Goal: Information Seeking & Learning: Check status

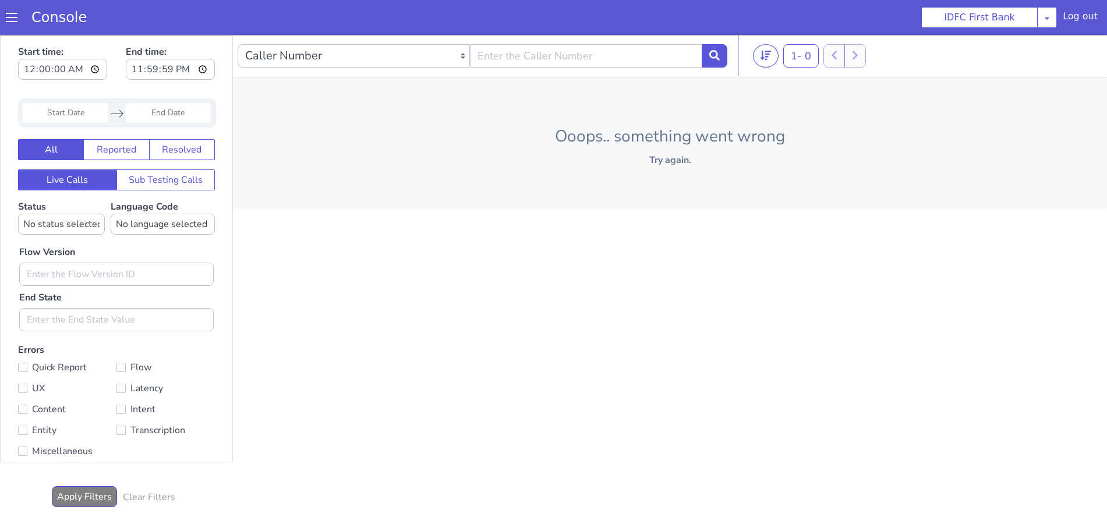
click at [13, 9] on span at bounding box center [19, 3] width 12 height 12
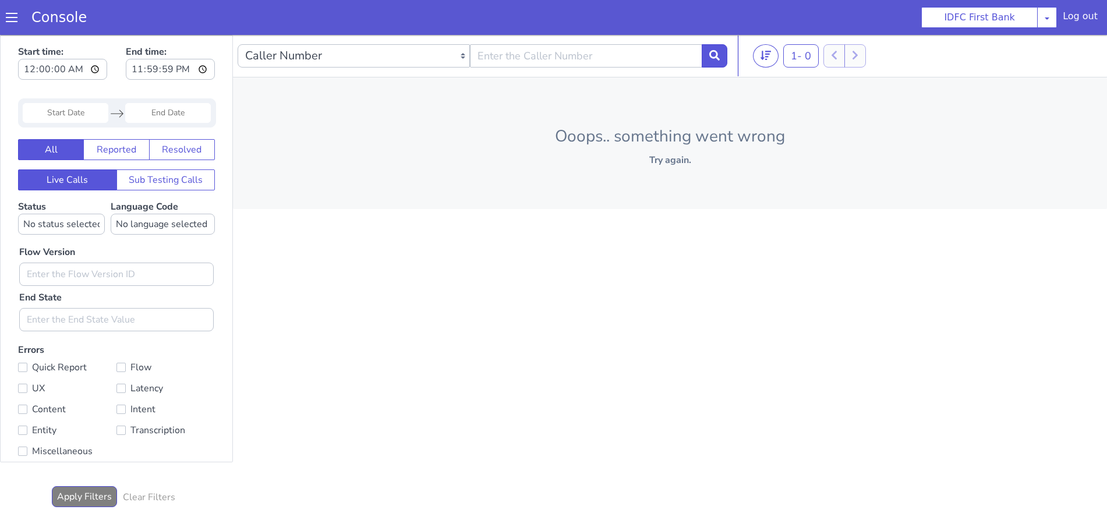
click at [5, 16] on div "Console" at bounding box center [53, 17] width 107 height 33
click at [9, 20] on span at bounding box center [12, 18] width 12 height 12
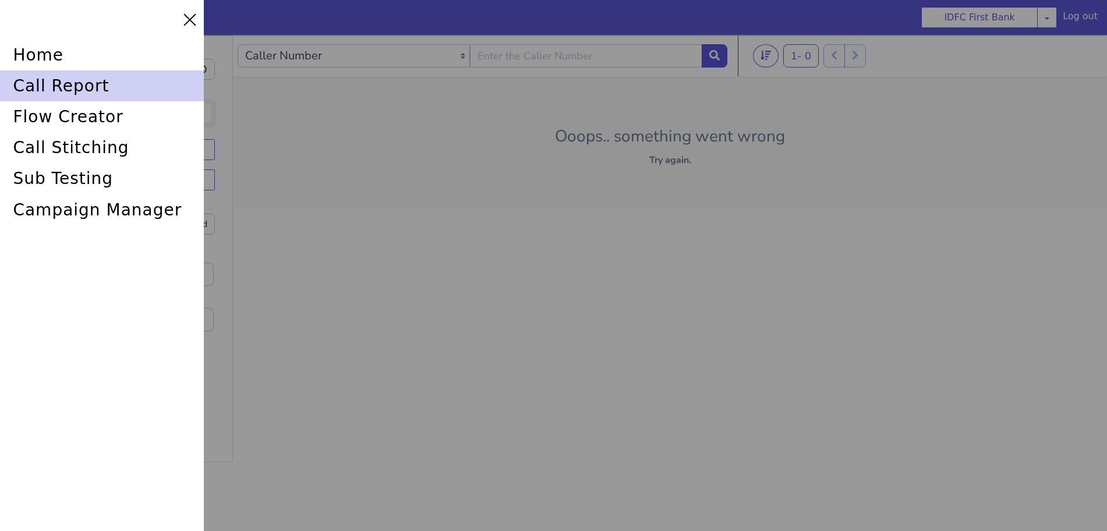
click at [66, 93] on div "call report" at bounding box center [102, 85] width 204 height 31
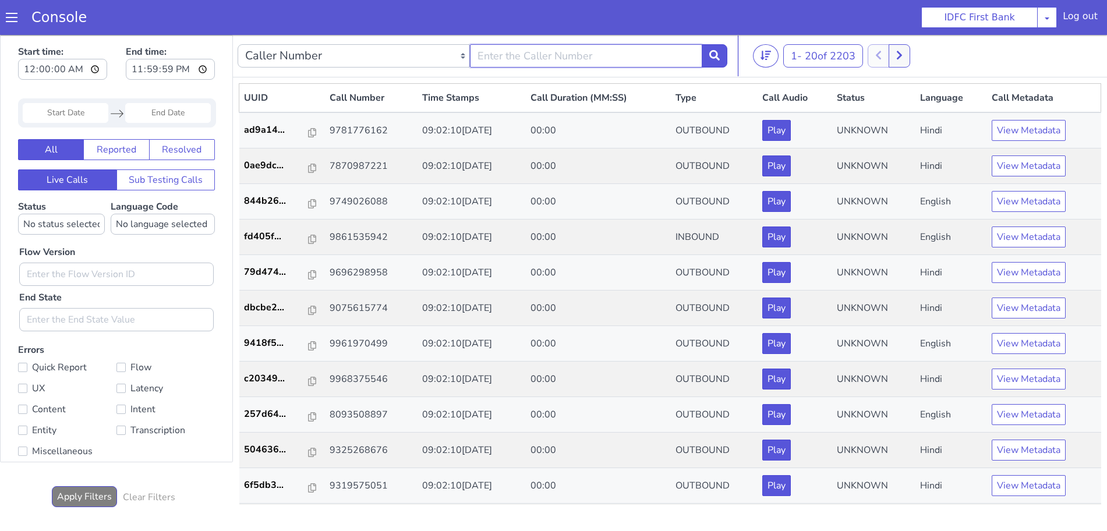
click at [640, 61] on input "text" at bounding box center [586, 55] width 232 height 23
type input "6352248031"
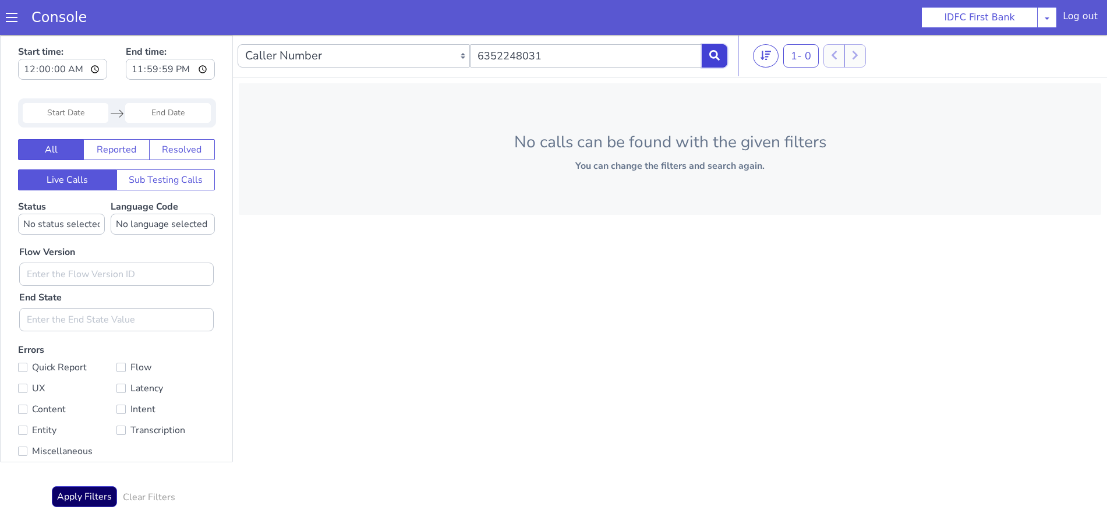
click at [718, 61] on button at bounding box center [714, 55] width 26 height 23
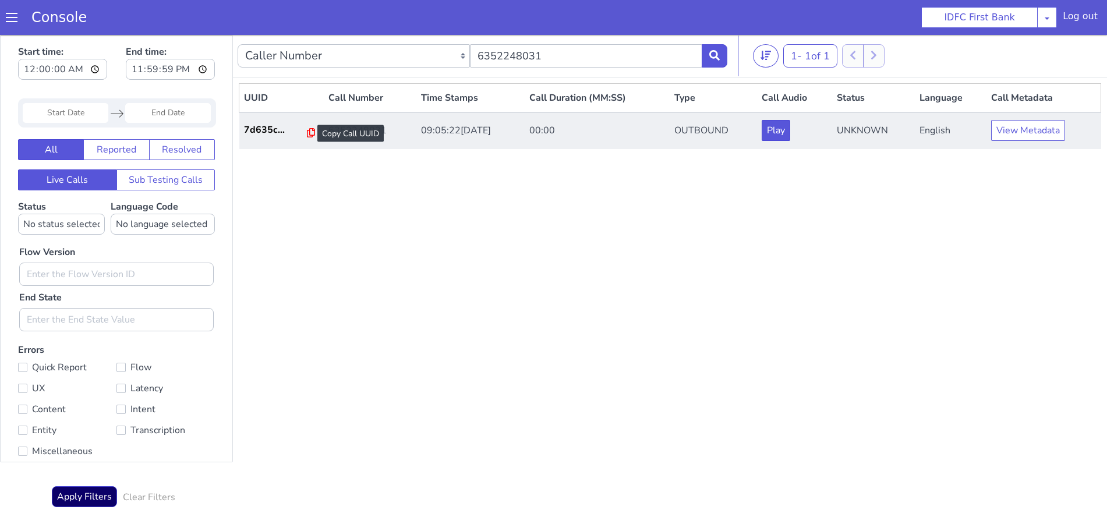
click at [307, 128] on icon at bounding box center [311, 132] width 8 height 9
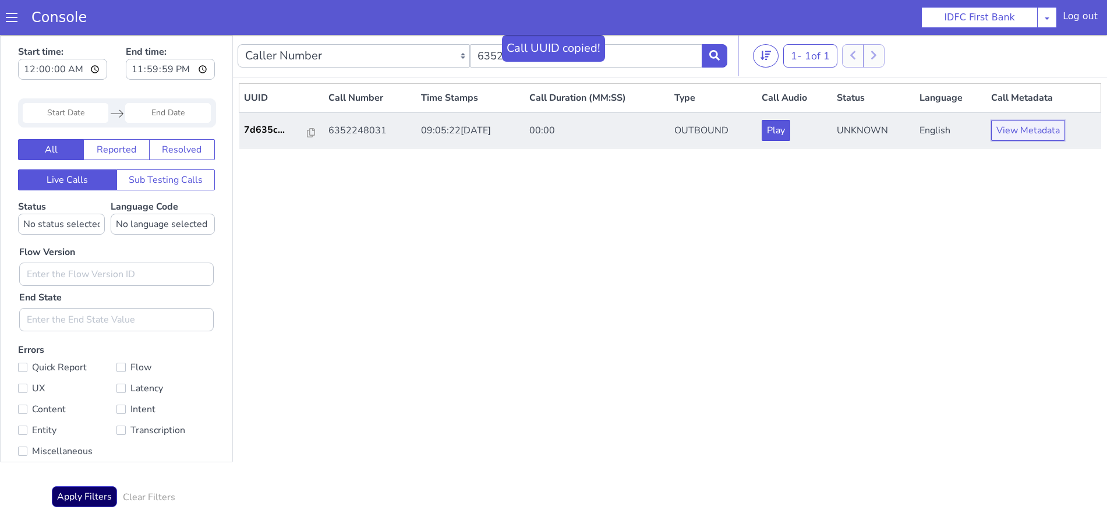
click at [1029, 126] on button "View Metadata" at bounding box center [1028, 130] width 74 height 21
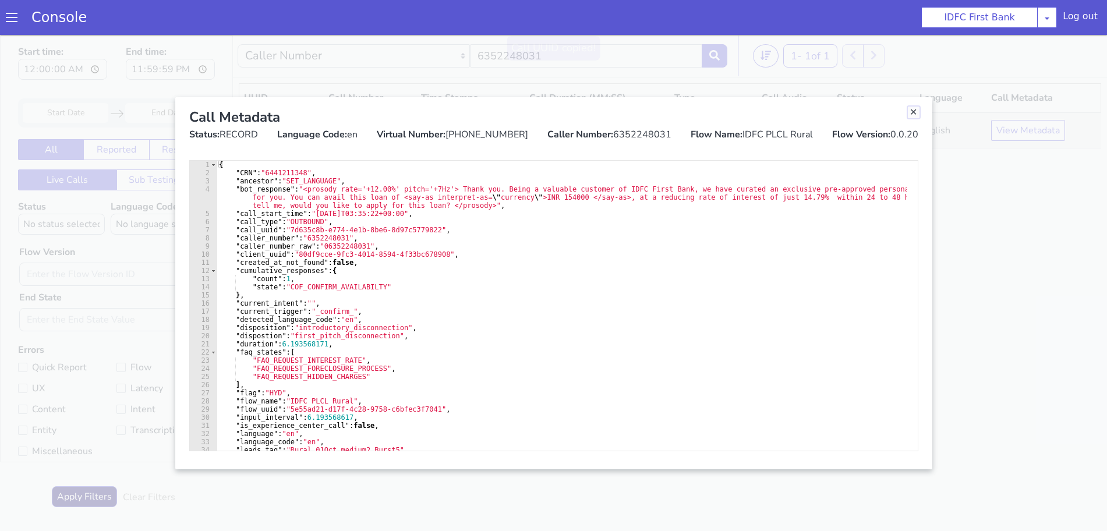
click at [913, 109] on link "Close" at bounding box center [914, 113] width 12 height 12
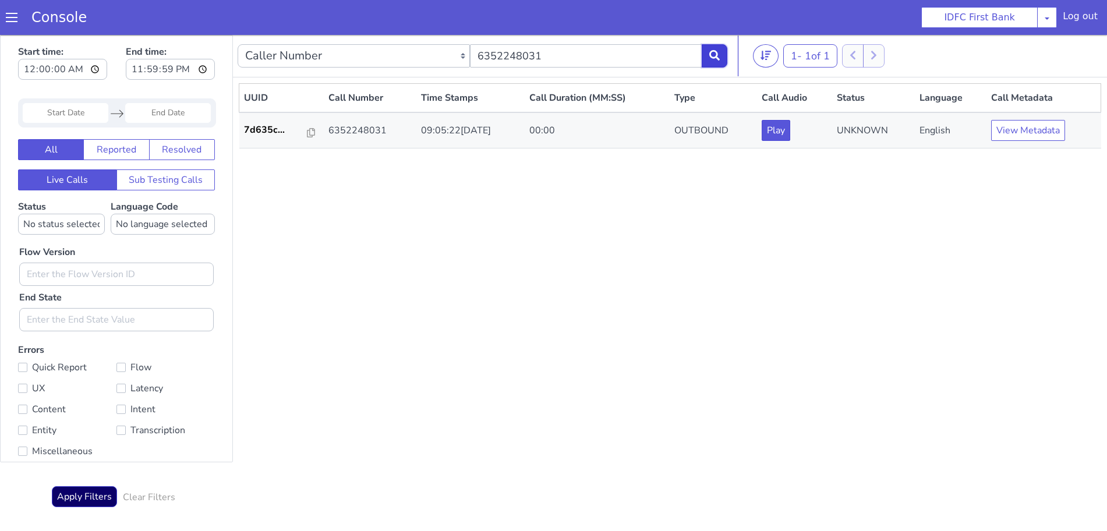
click at [711, 47] on button at bounding box center [714, 55] width 26 height 23
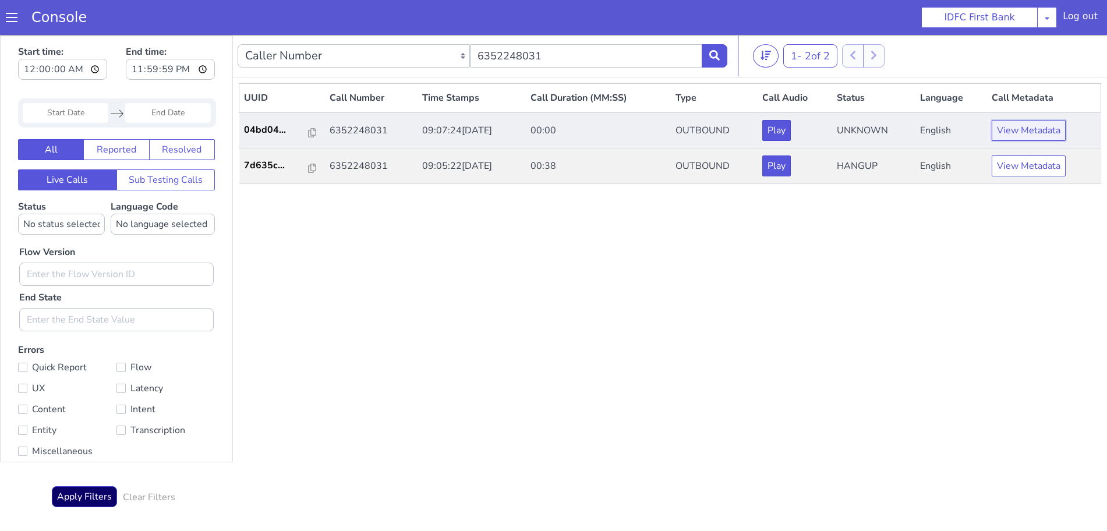
click at [1025, 133] on button "View Metadata" at bounding box center [1028, 130] width 74 height 21
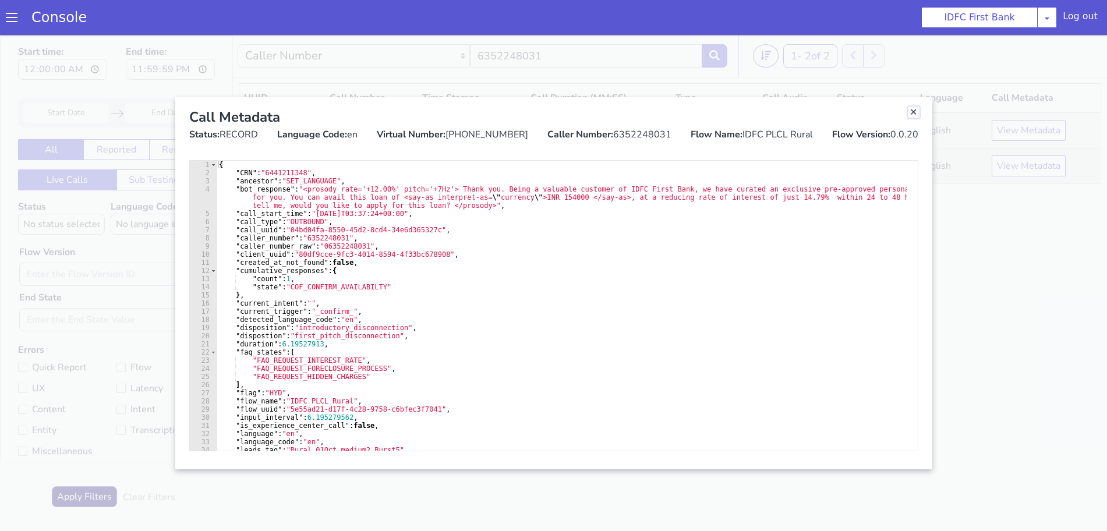
click at [913, 112] on link "Close" at bounding box center [914, 113] width 12 height 12
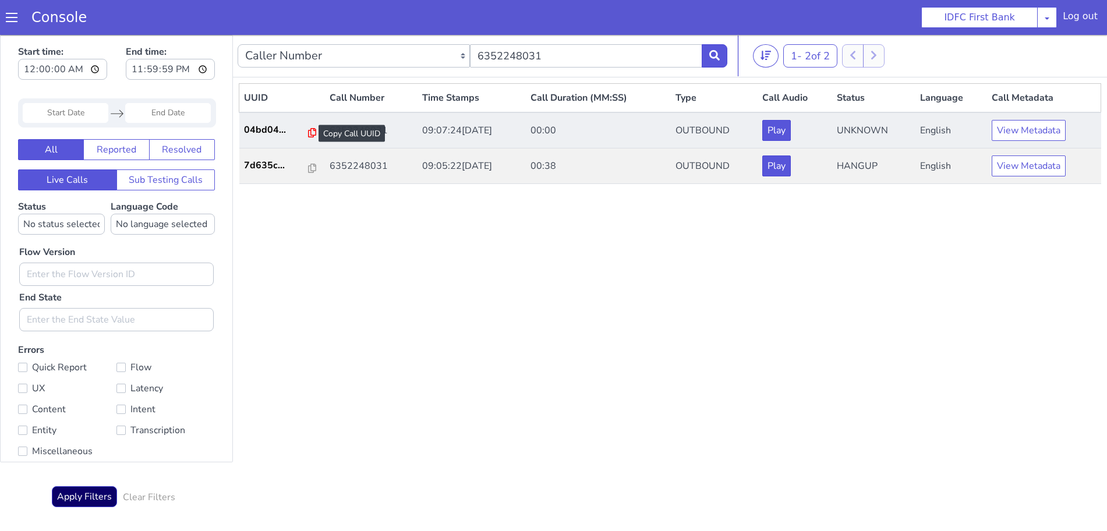
click at [309, 132] on icon at bounding box center [312, 132] width 8 height 9
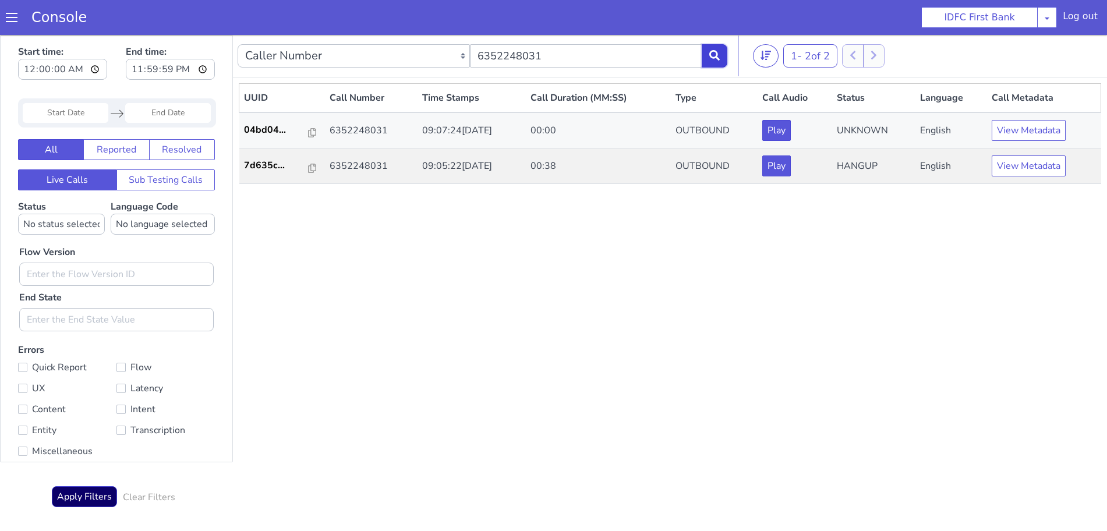
click at [717, 52] on icon at bounding box center [714, 55] width 10 height 10
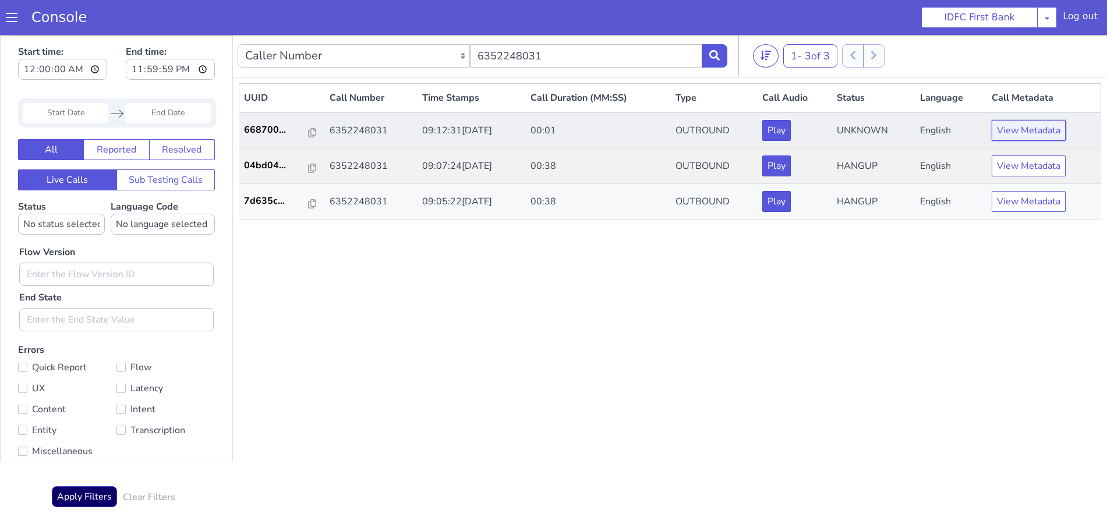
click at [1006, 129] on button "View Metadata" at bounding box center [1028, 130] width 74 height 21
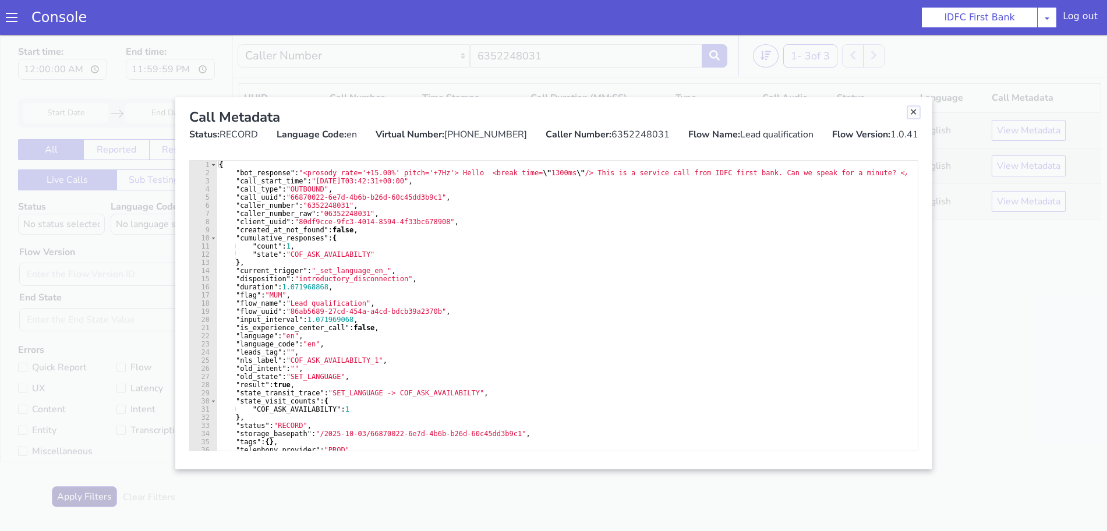
click at [913, 112] on link "Close" at bounding box center [914, 113] width 12 height 12
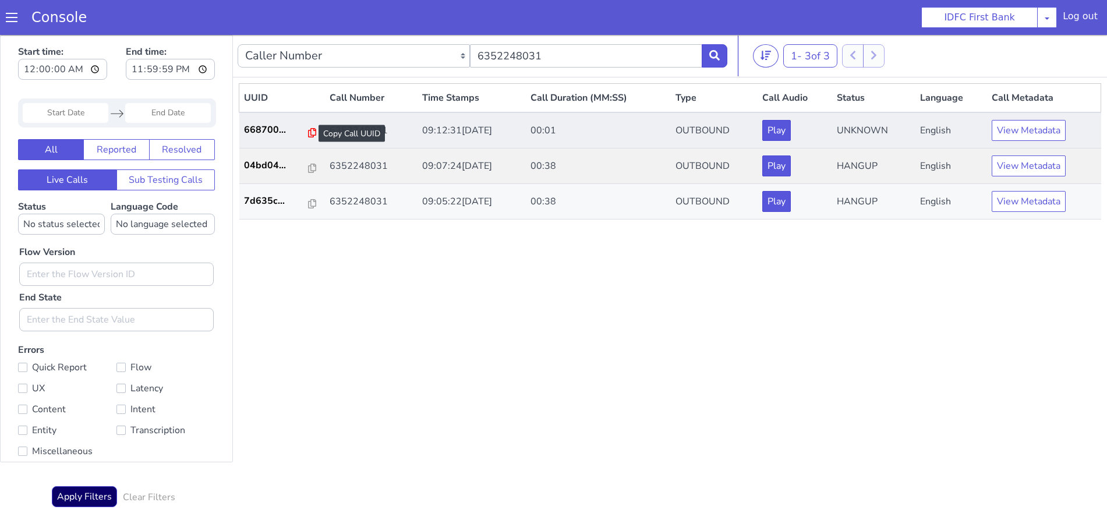
click at [308, 133] on icon at bounding box center [312, 132] width 8 height 9
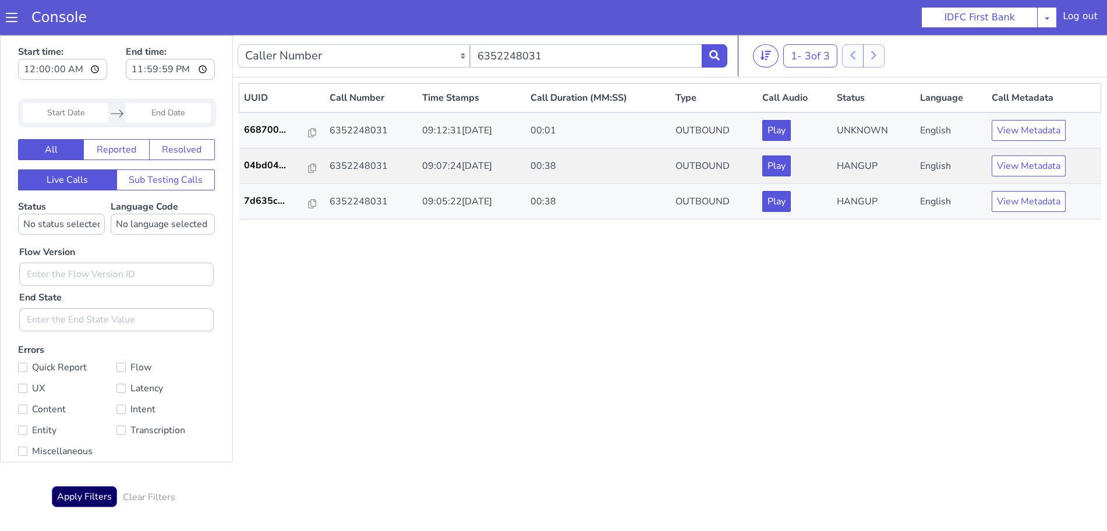
click at [710, 42] on div "Caller Number Call UUID Custom Parameter 6352248031" at bounding box center [483, 56] width 490 height 33
click at [713, 55] on icon at bounding box center [714, 55] width 10 height 10
click at [708, 57] on button at bounding box center [714, 55] width 26 height 23
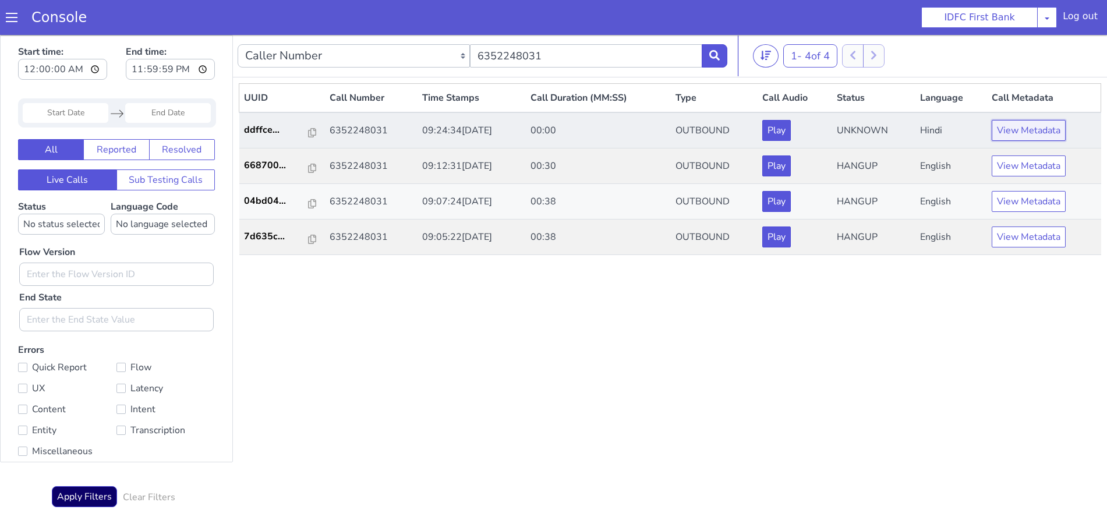
click at [1012, 133] on button "View Metadata" at bounding box center [1028, 130] width 74 height 21
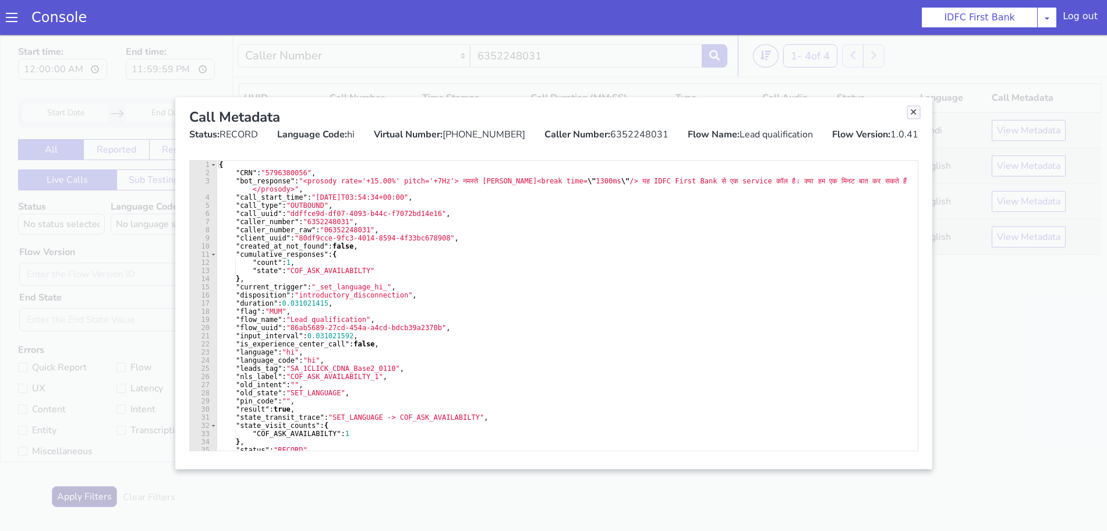
click at [912, 111] on link "Close" at bounding box center [914, 113] width 12 height 12
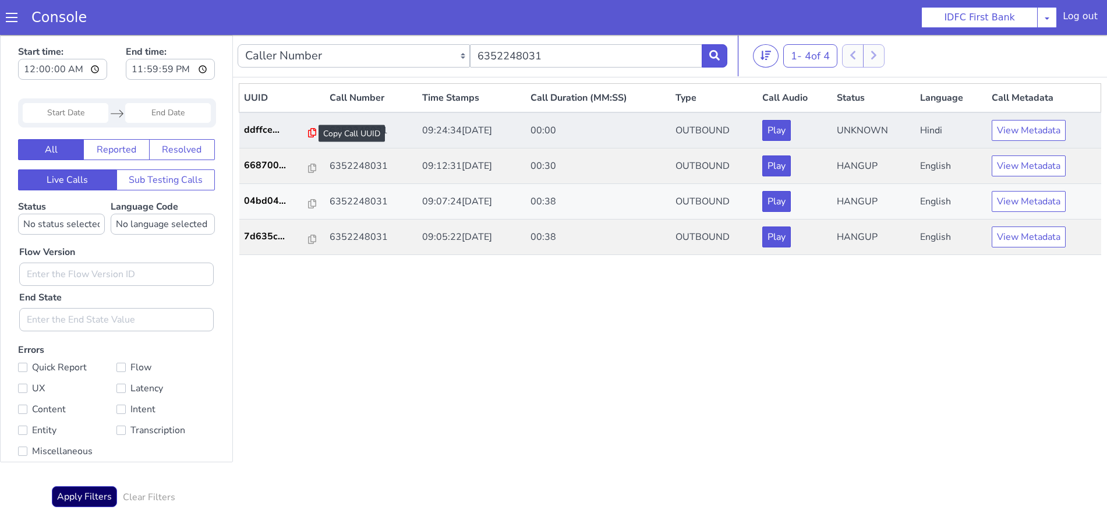
click at [309, 133] on icon at bounding box center [312, 132] width 8 height 9
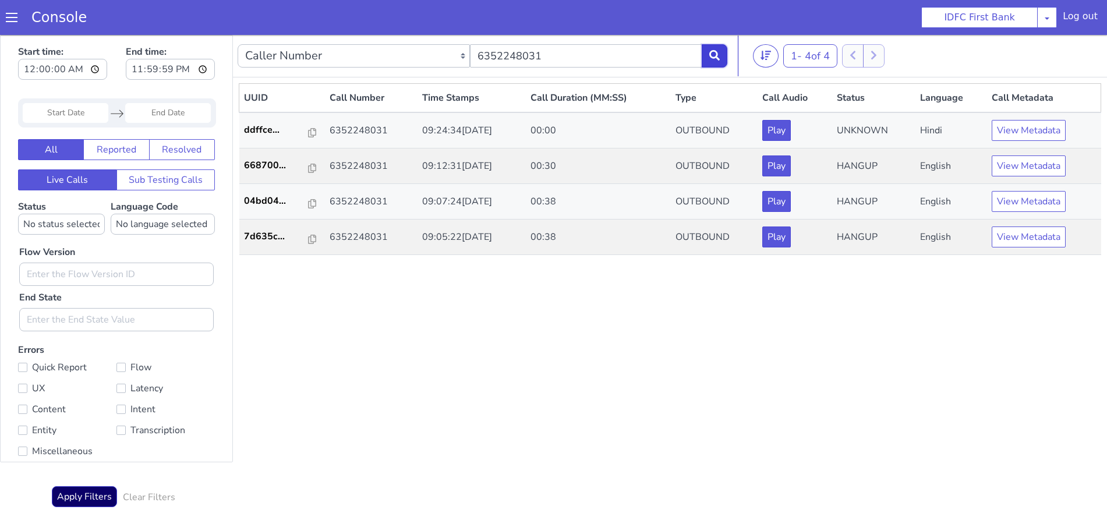
click at [716, 53] on icon at bounding box center [714, 55] width 10 height 10
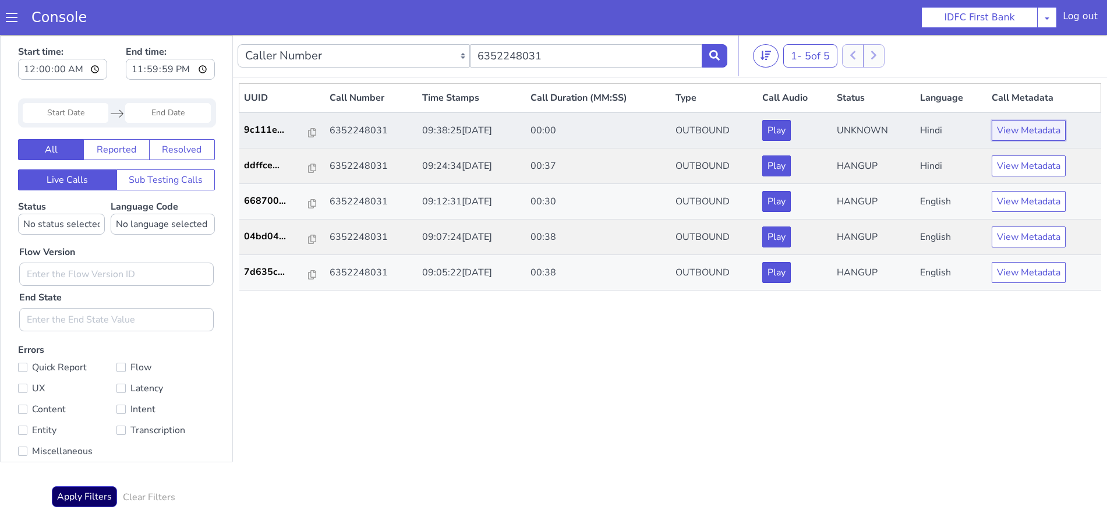
click at [1026, 135] on button "View Metadata" at bounding box center [1028, 130] width 74 height 21
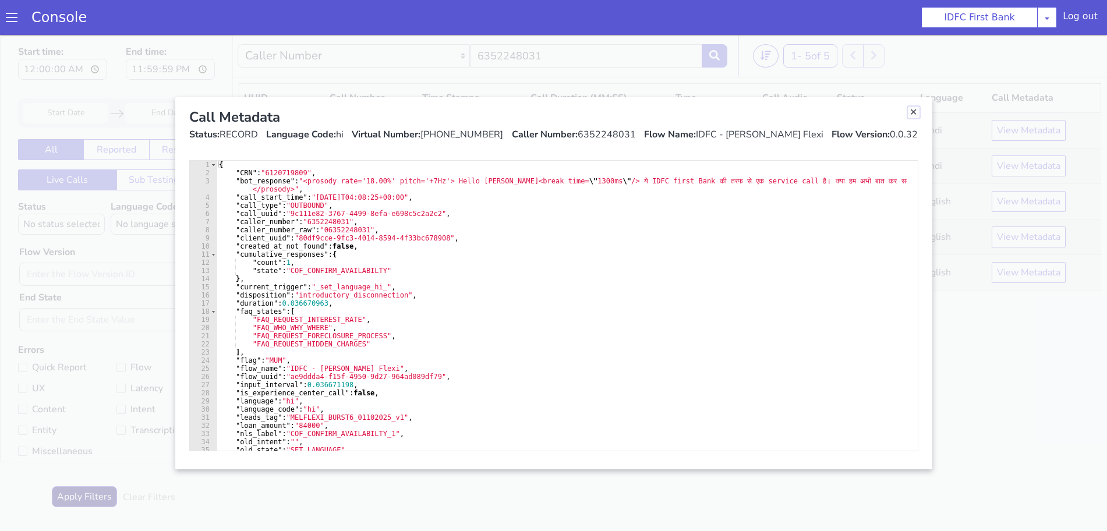
click at [912, 114] on link "Close" at bounding box center [914, 113] width 12 height 12
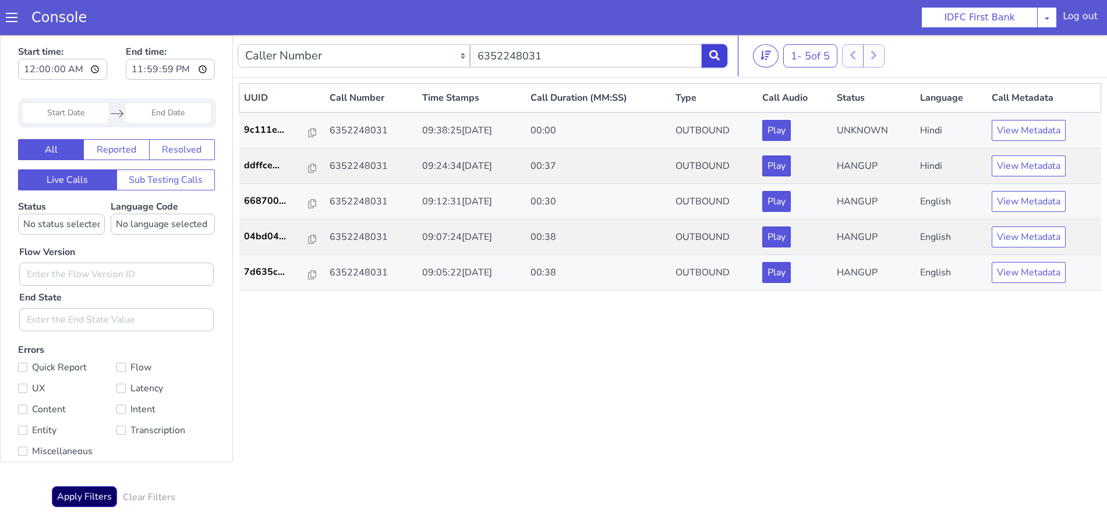
click at [715, 56] on icon at bounding box center [714, 55] width 10 height 10
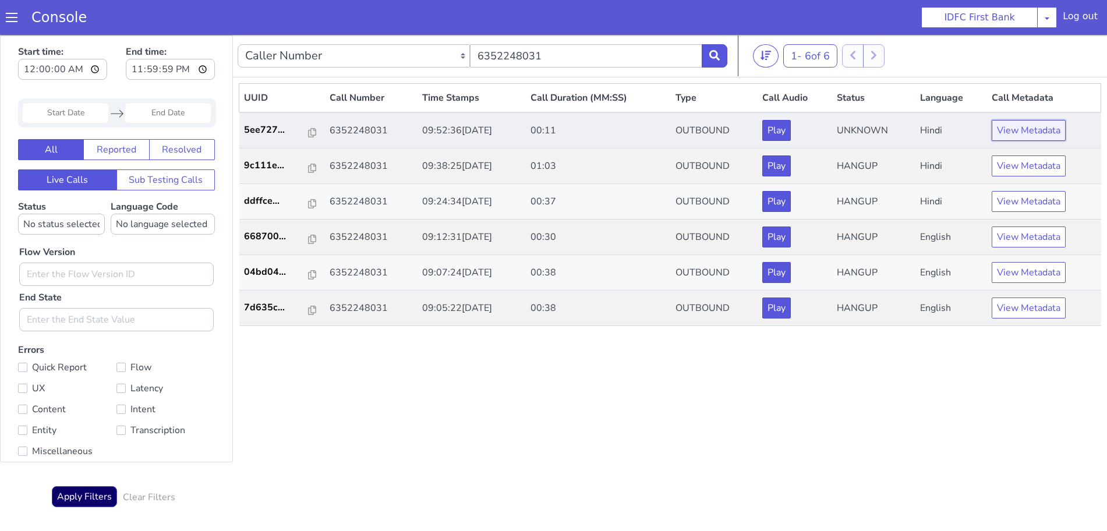
click at [1031, 129] on button "View Metadata" at bounding box center [1028, 130] width 74 height 21
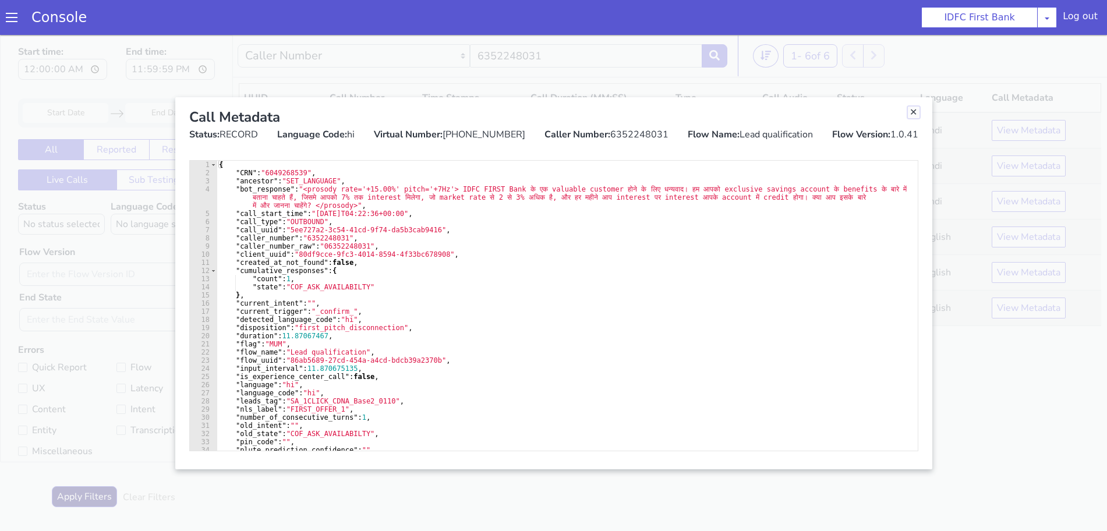
click at [911, 112] on link "Close" at bounding box center [914, 113] width 12 height 12
